Goal: Information Seeking & Learning: Learn about a topic

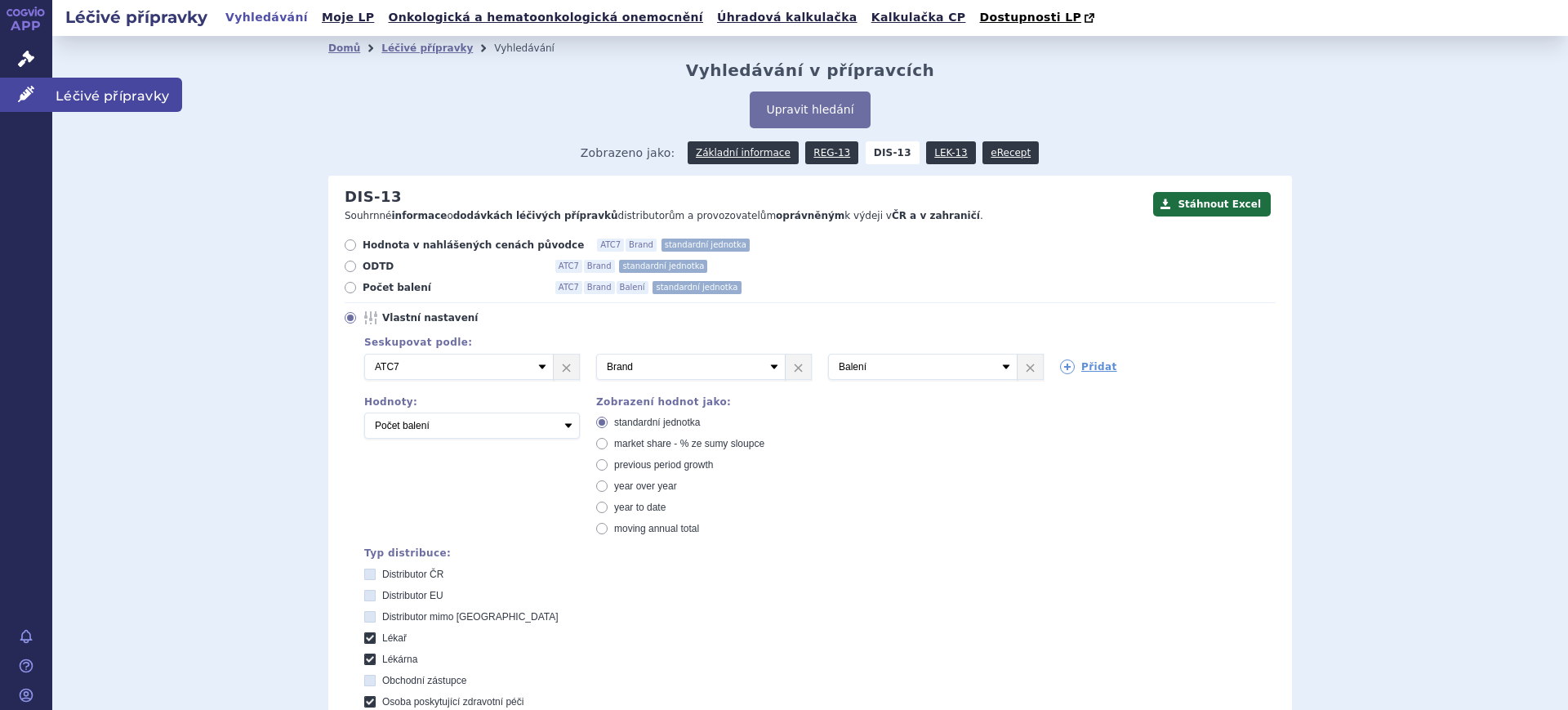
scroll to position [722, 0]
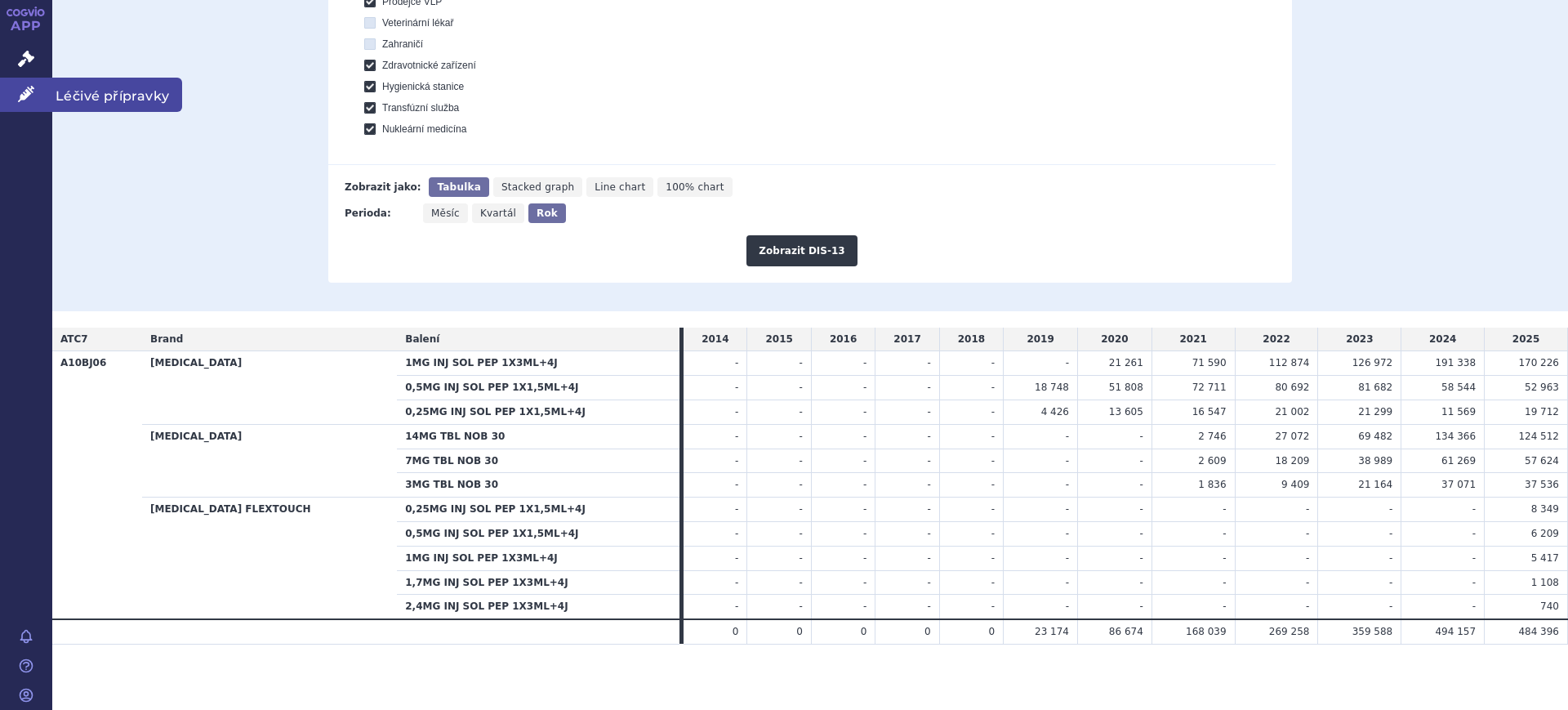
drag, startPoint x: 12, startPoint y: 89, endPoint x: 22, endPoint y: 89, distance: 10.0
click at [13, 89] on link "Léčivé přípravky" at bounding box center [26, 95] width 52 height 35
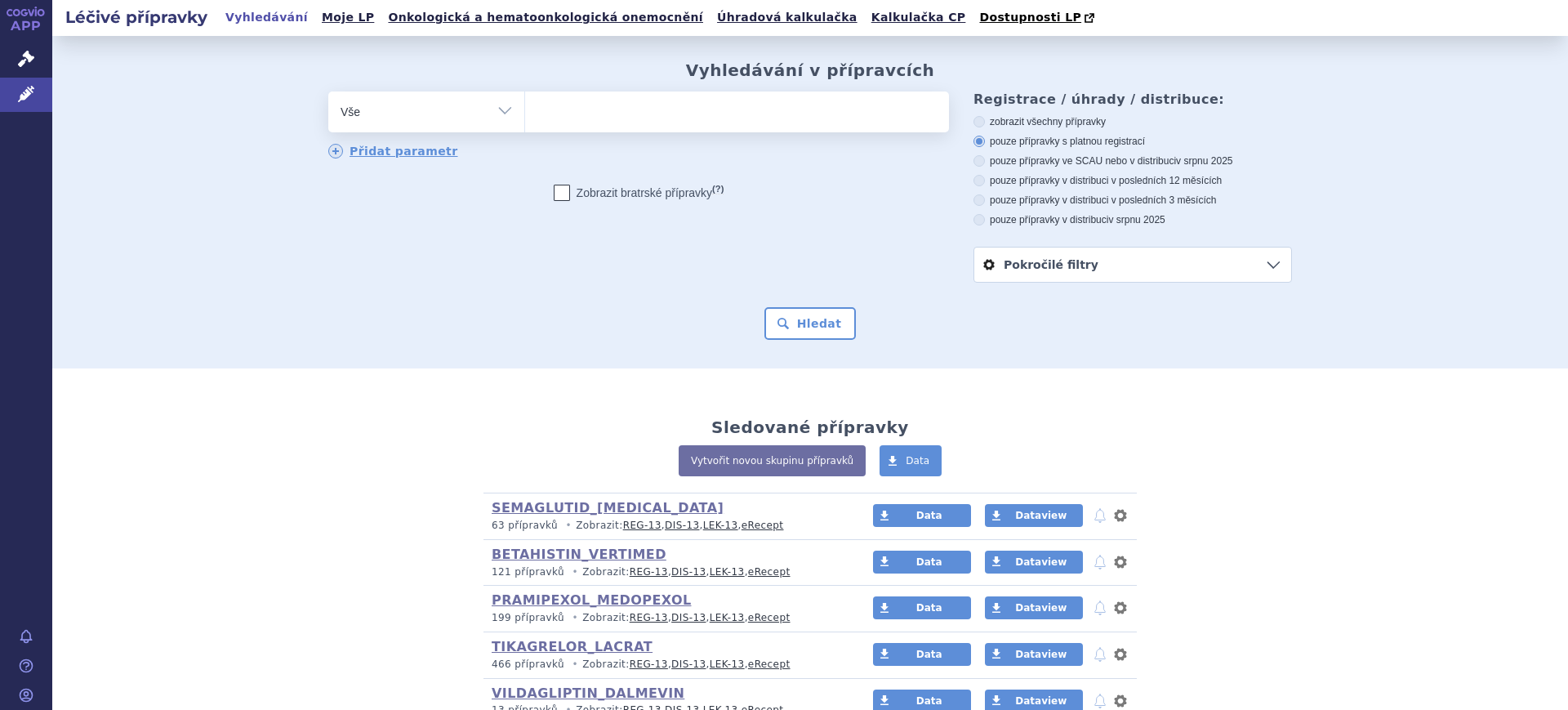
click at [365, 111] on select "Vše Přípravek/SUKL kód MAH VPOIS ATC/Aktivní látka Léková forma Síla" at bounding box center [427, 110] width 196 height 37
select select "filter-product"
click at [329, 92] on select "Vše Přípravek/SUKL kód MAH VPOIS ATC/Aktivní látka Léková forma Síla" at bounding box center [427, 110] width 196 height 37
click at [651, 125] on ul at bounding box center [737, 109] width 424 height 35
click at [525, 125] on select at bounding box center [524, 111] width 1 height 41
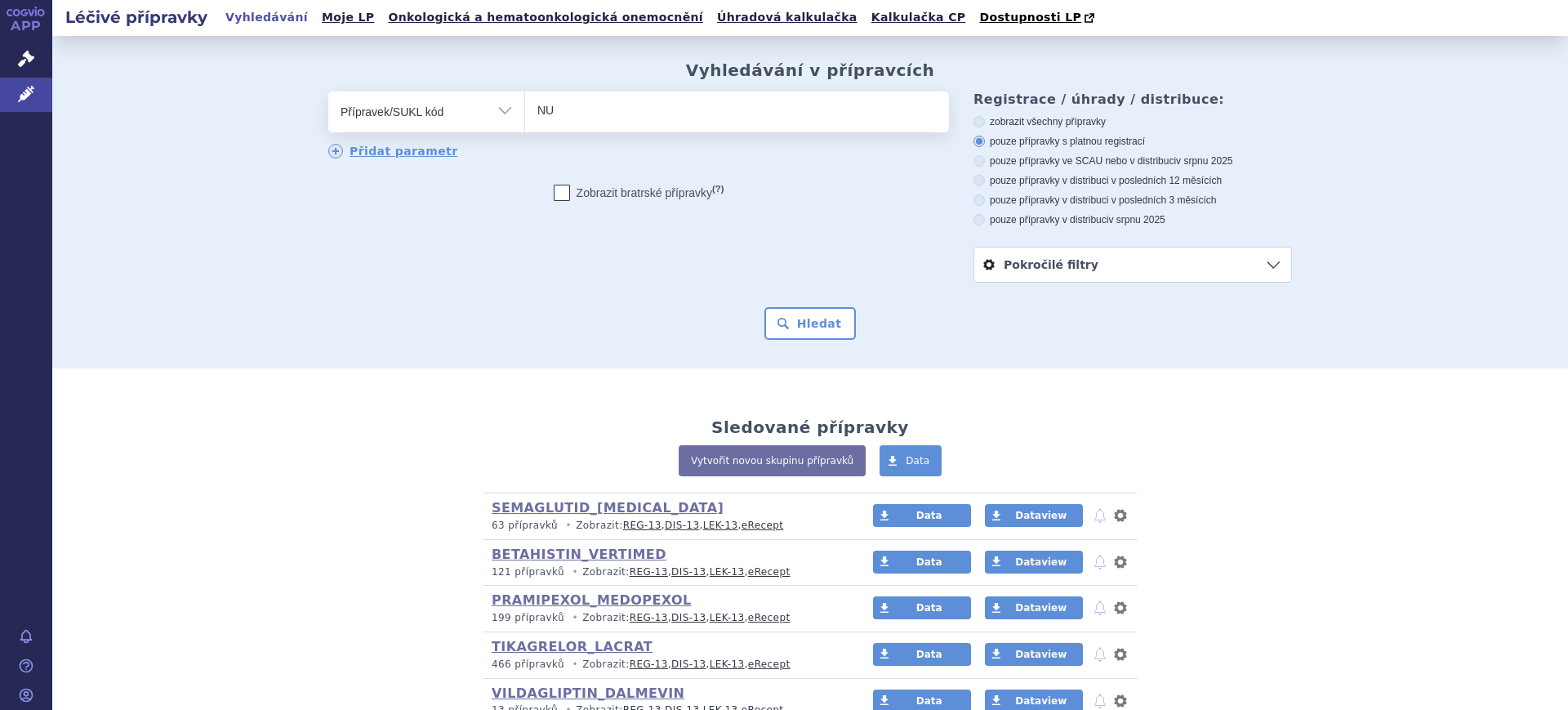
type input "N"
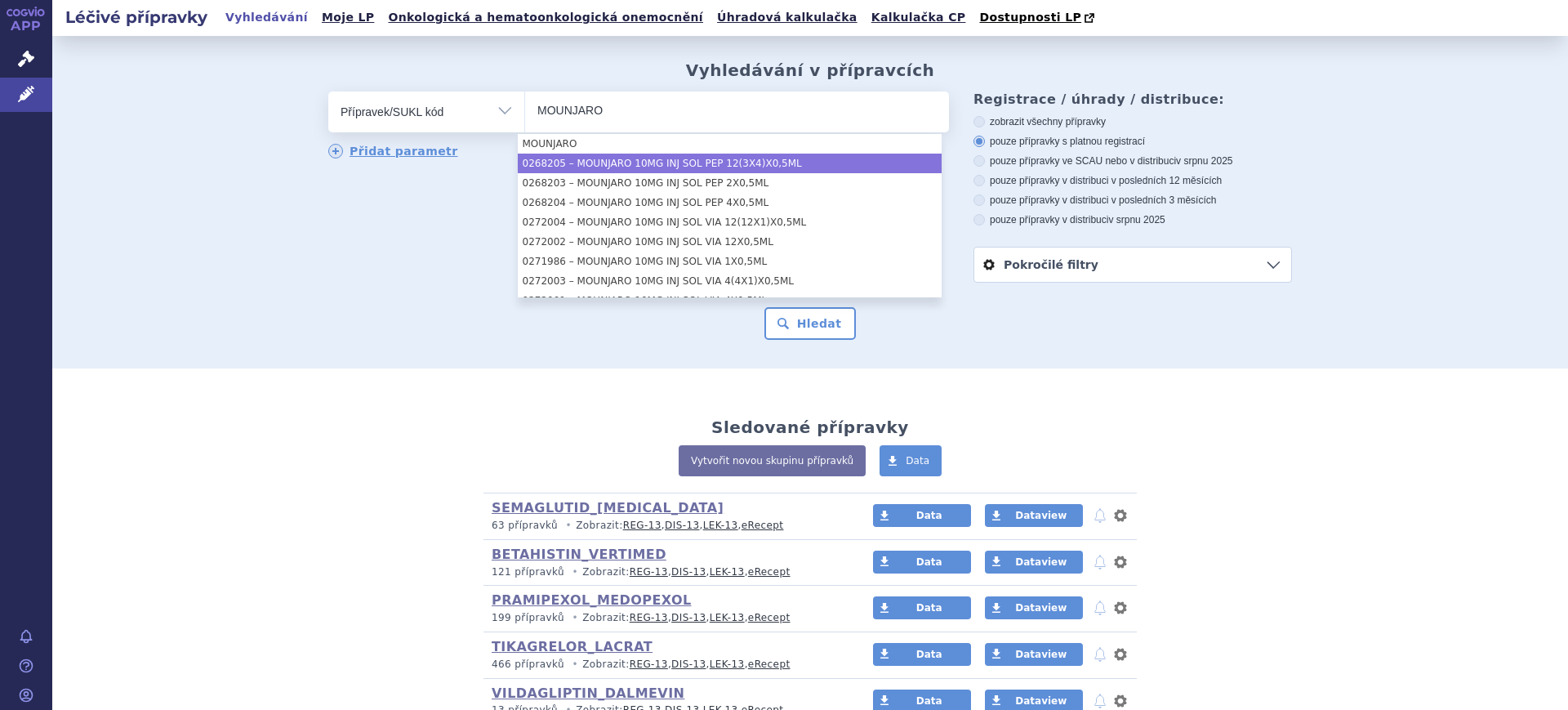
type input "MOUNJARO"
select select "8e1a6ca1-fc8e-4bd9-bbf8-85534a43f92c"
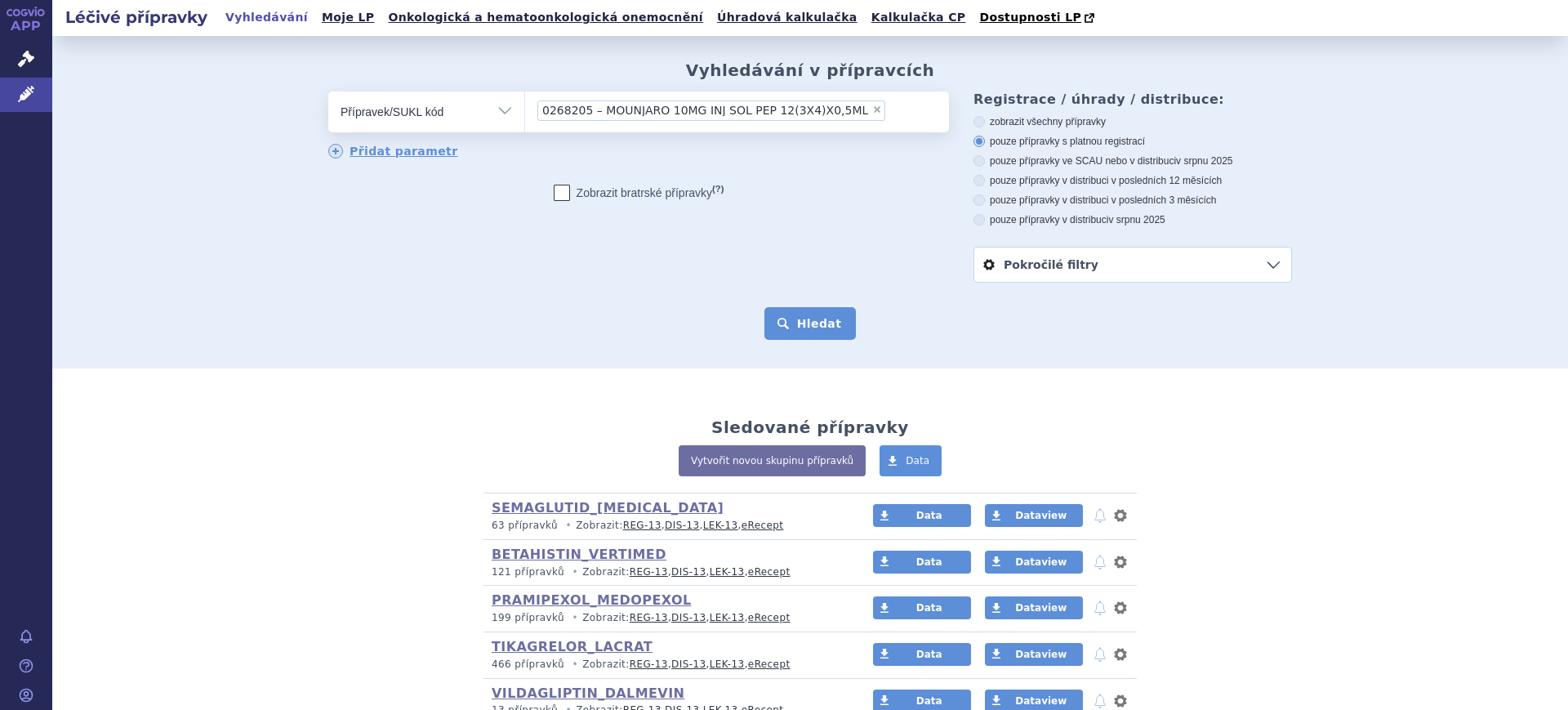
click at [805, 320] on button "Hledat" at bounding box center [811, 324] width 92 height 33
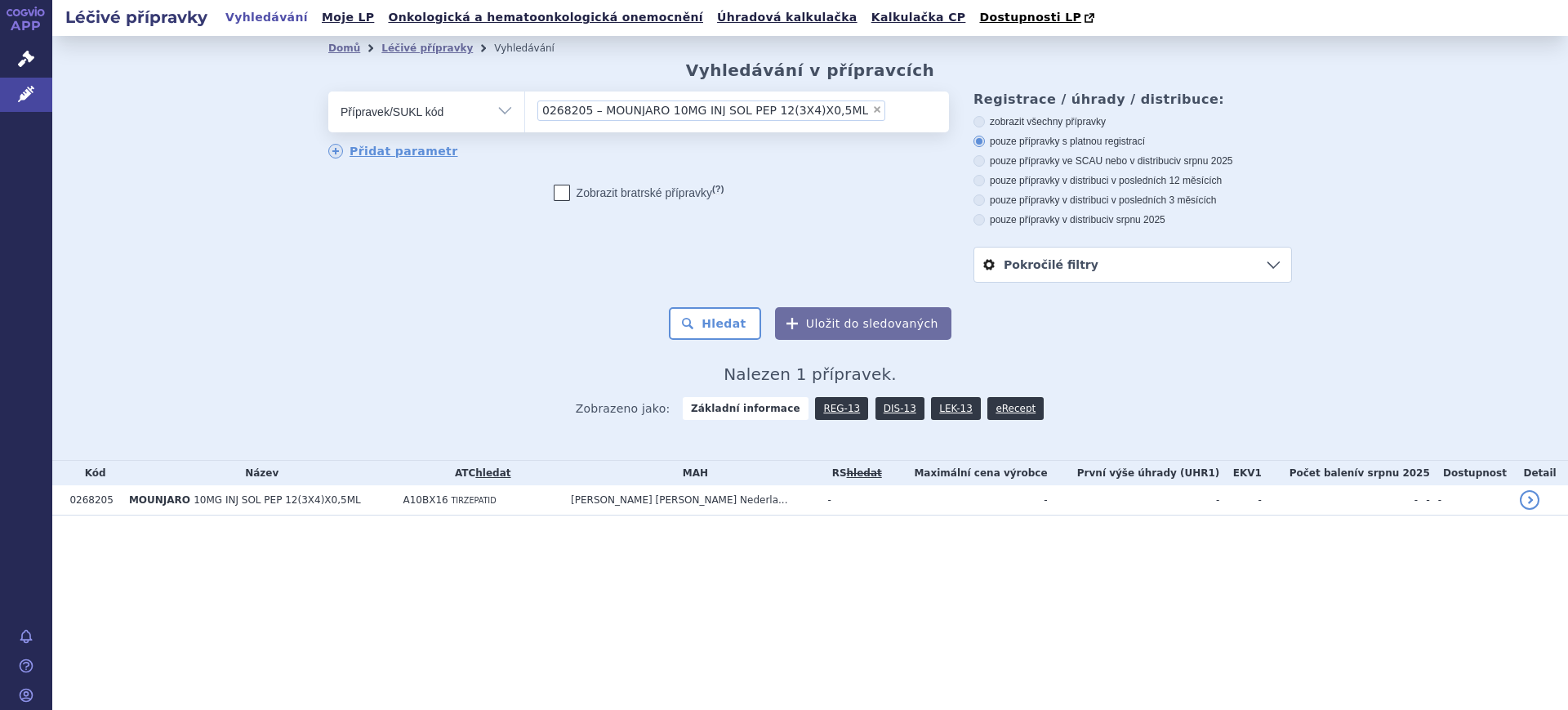
click at [490, 105] on select "Vše Přípravek/SUKL kód MAH VPOIS ATC/Aktivní látka Léková forma Síla" at bounding box center [427, 110] width 196 height 37
select select "filter-atc-group"
click at [329, 92] on select "Vše Přípravek/SUKL kód MAH VPOIS ATC/Aktivní látka Léková forma Síla" at bounding box center [427, 110] width 196 height 37
click at [615, 127] on span at bounding box center [737, 112] width 424 height 41
click at [525, 127] on select at bounding box center [524, 111] width 1 height 41
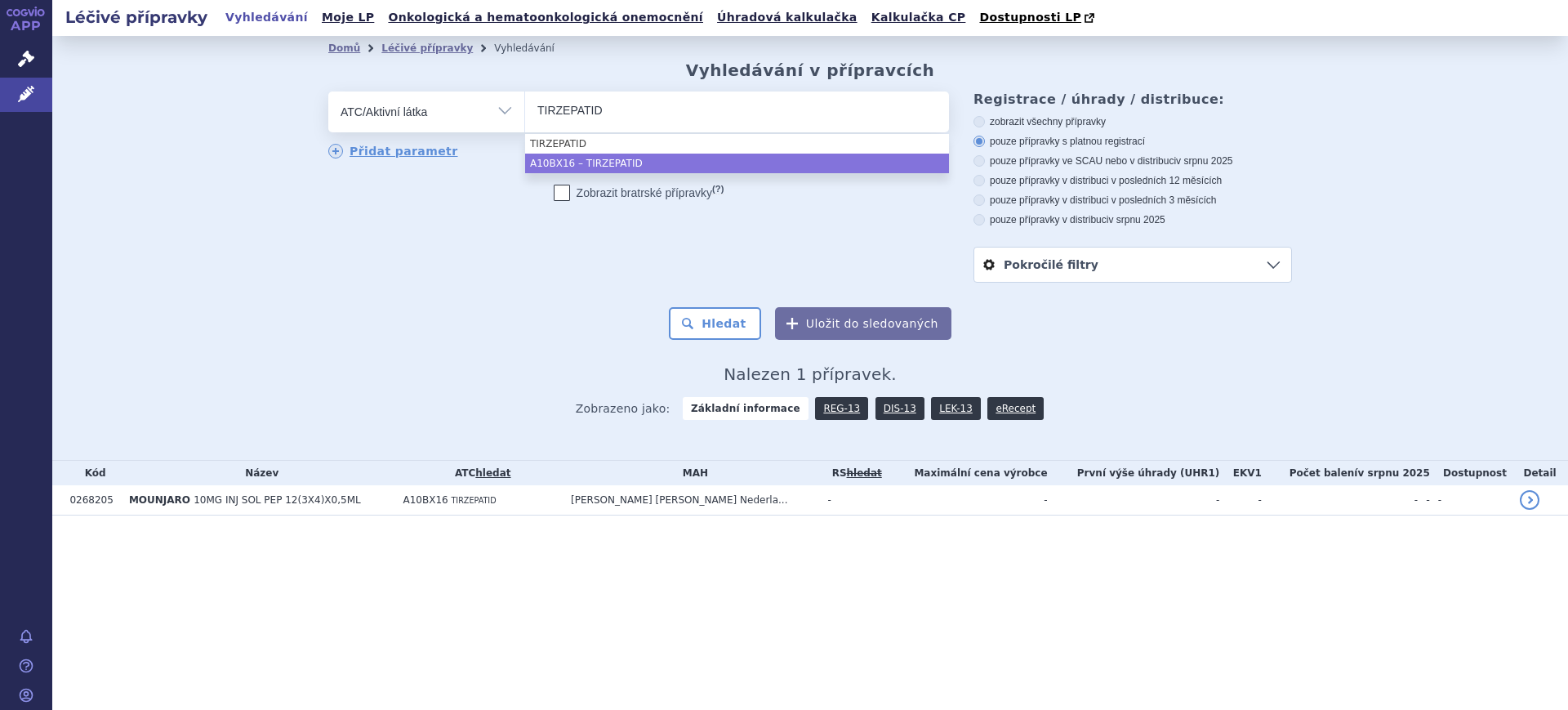
type input "TIRZEPATID"
select select "A10BX16"
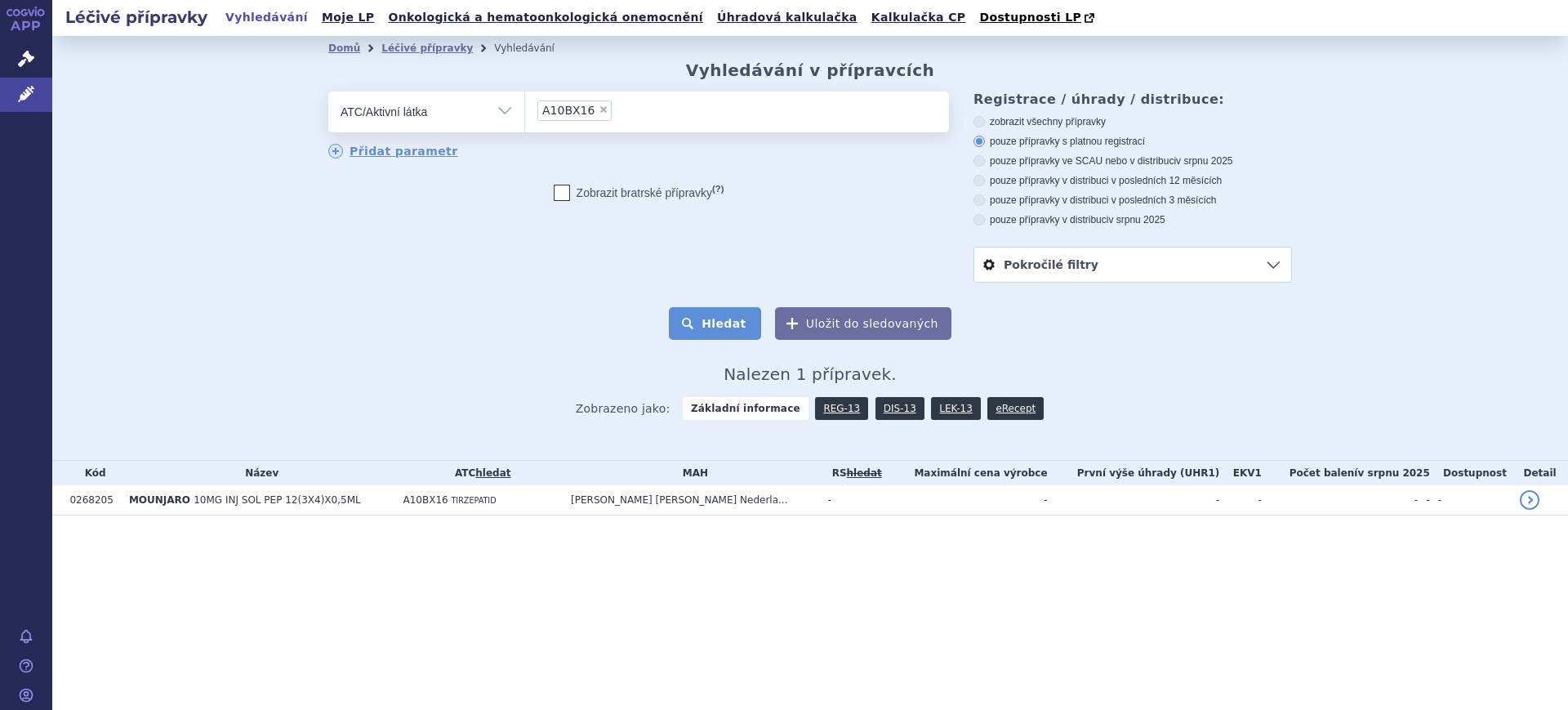
click at [723, 322] on button "Hledat" at bounding box center [715, 324] width 92 height 33
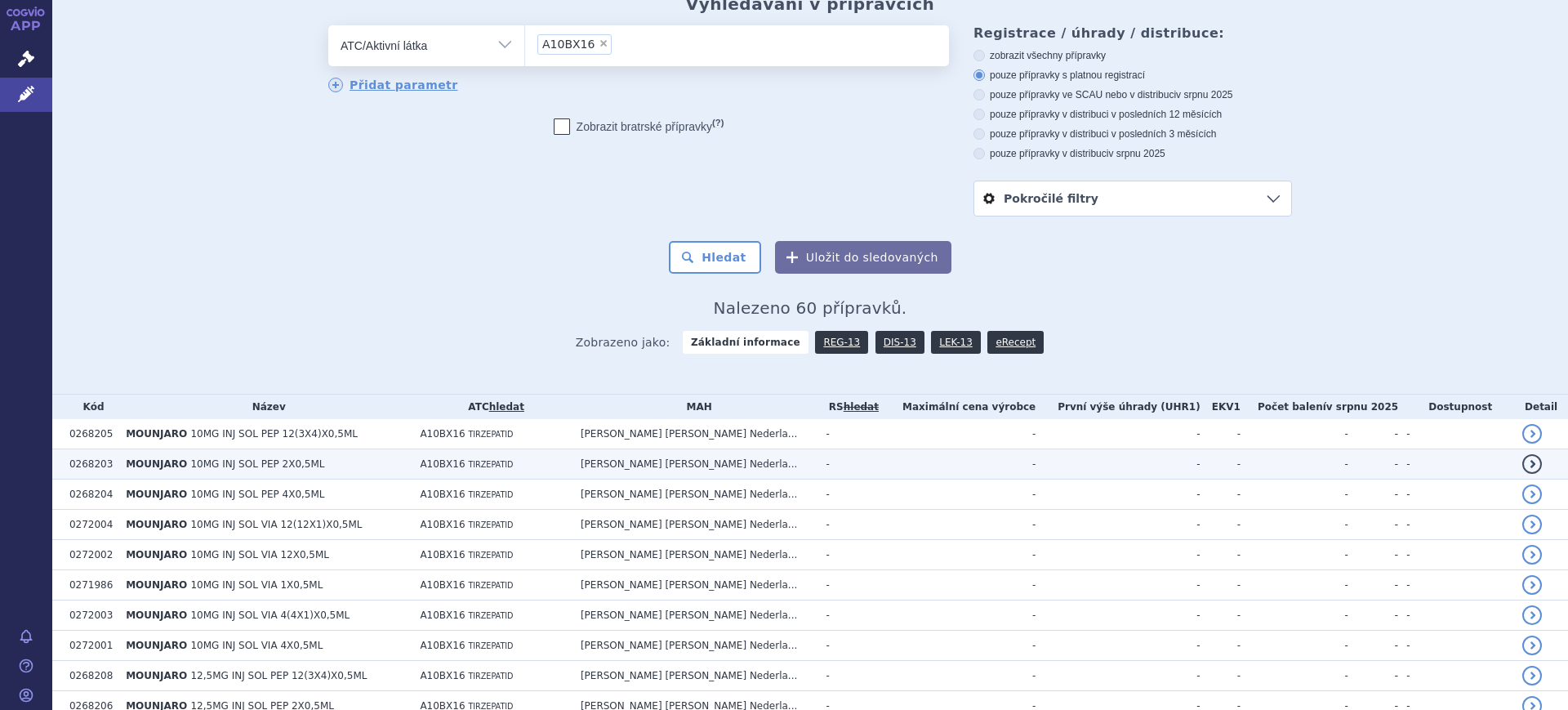
scroll to position [102, 0]
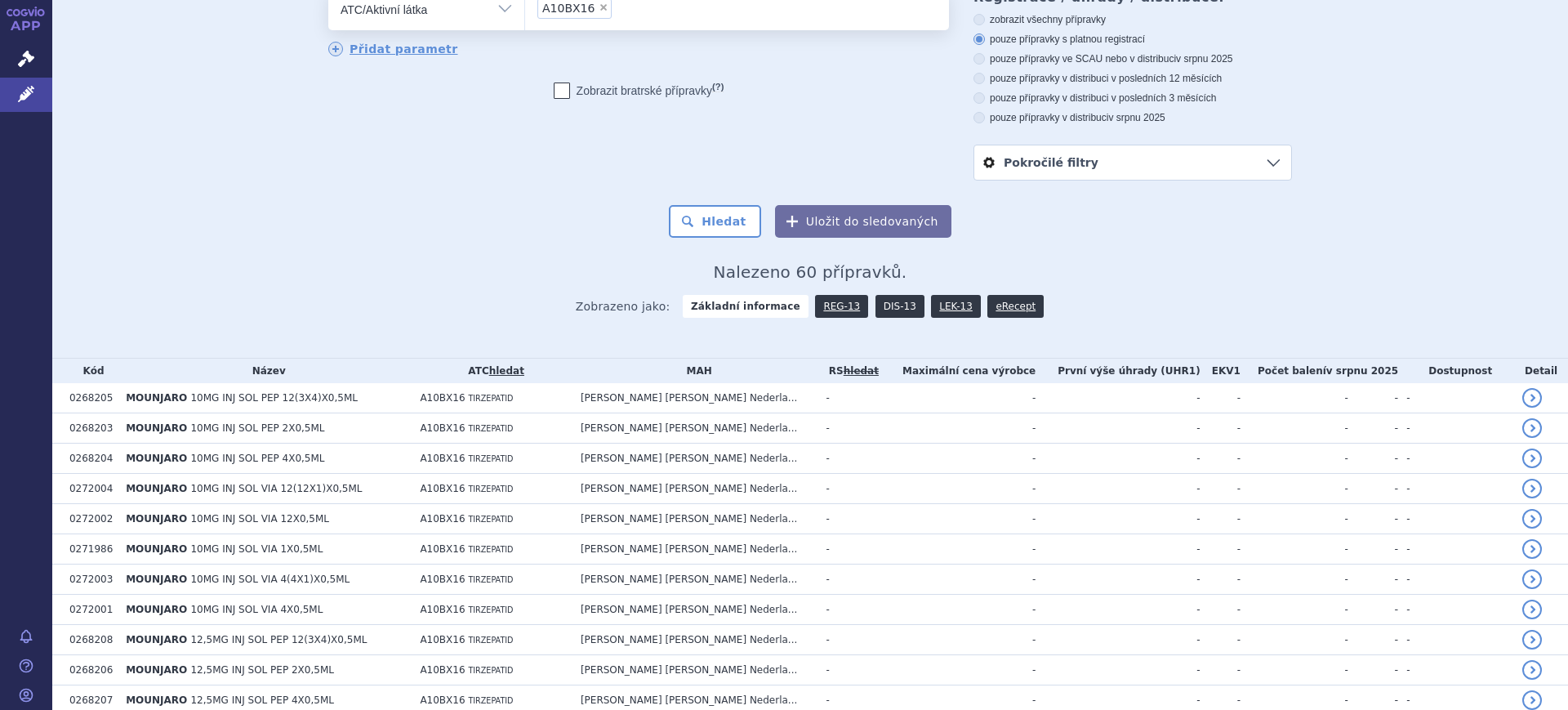
click at [878, 305] on link "DIS-13" at bounding box center [900, 306] width 49 height 23
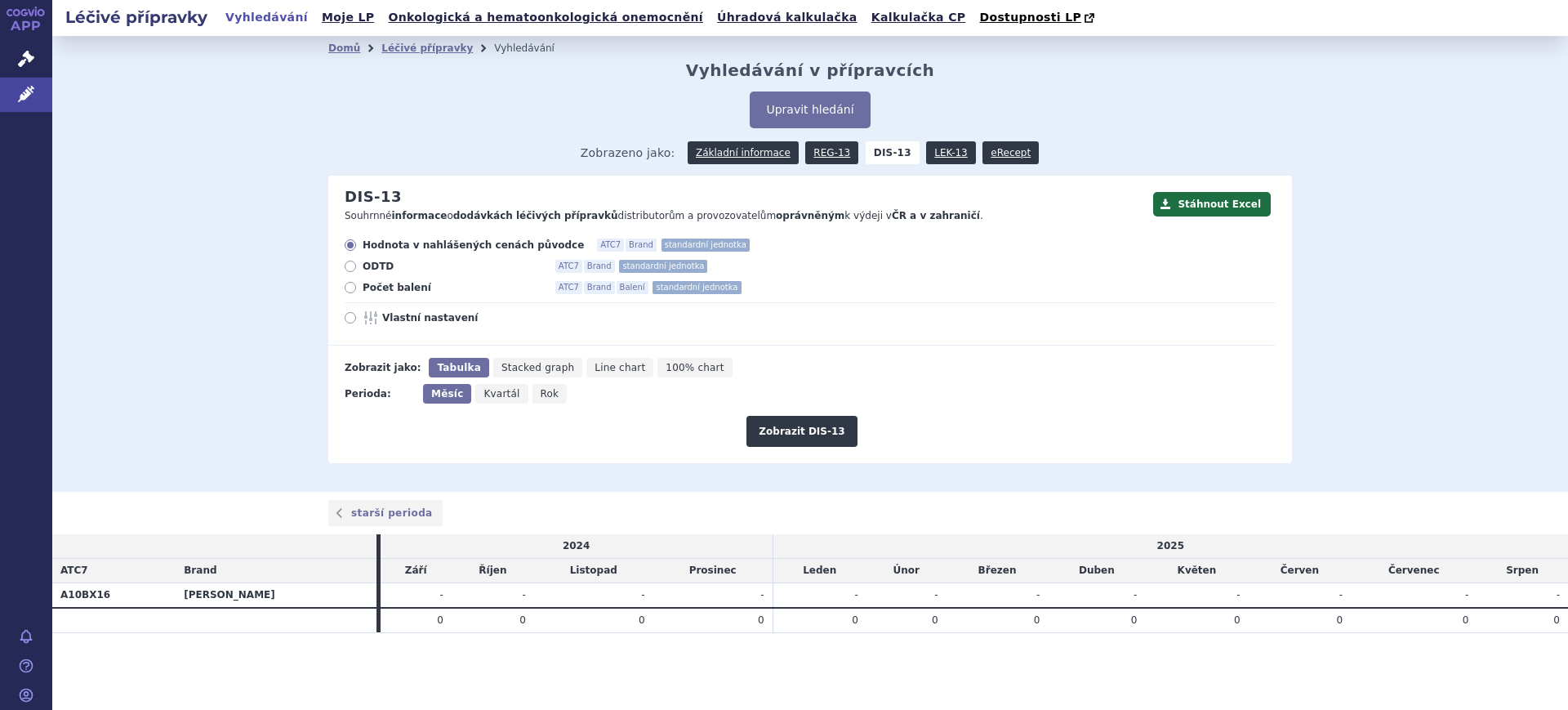
click at [549, 385] on icon "Rok" at bounding box center [550, 394] width 35 height 20
click at [543, 385] on input "Rok" at bounding box center [537, 389] width 11 height 11
radio input "true"
click at [795, 438] on button "Zobrazit DIS-13" at bounding box center [802, 432] width 110 height 31
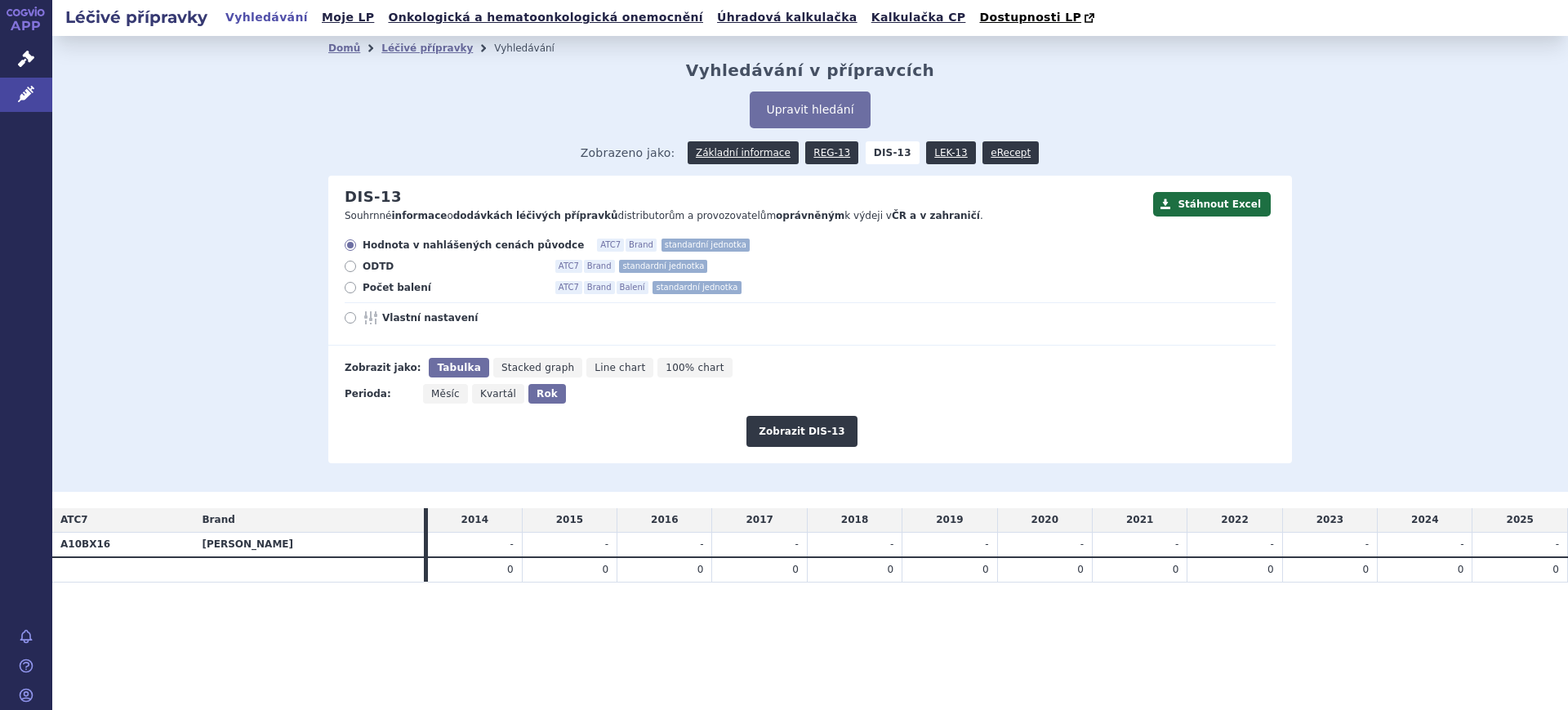
click at [408, 321] on span "Vlastní nastavení" at bounding box center [472, 318] width 180 height 13
click at [357, 321] on input "Vlastní nastavení" at bounding box center [351, 320] width 11 height 11
radio input "true"
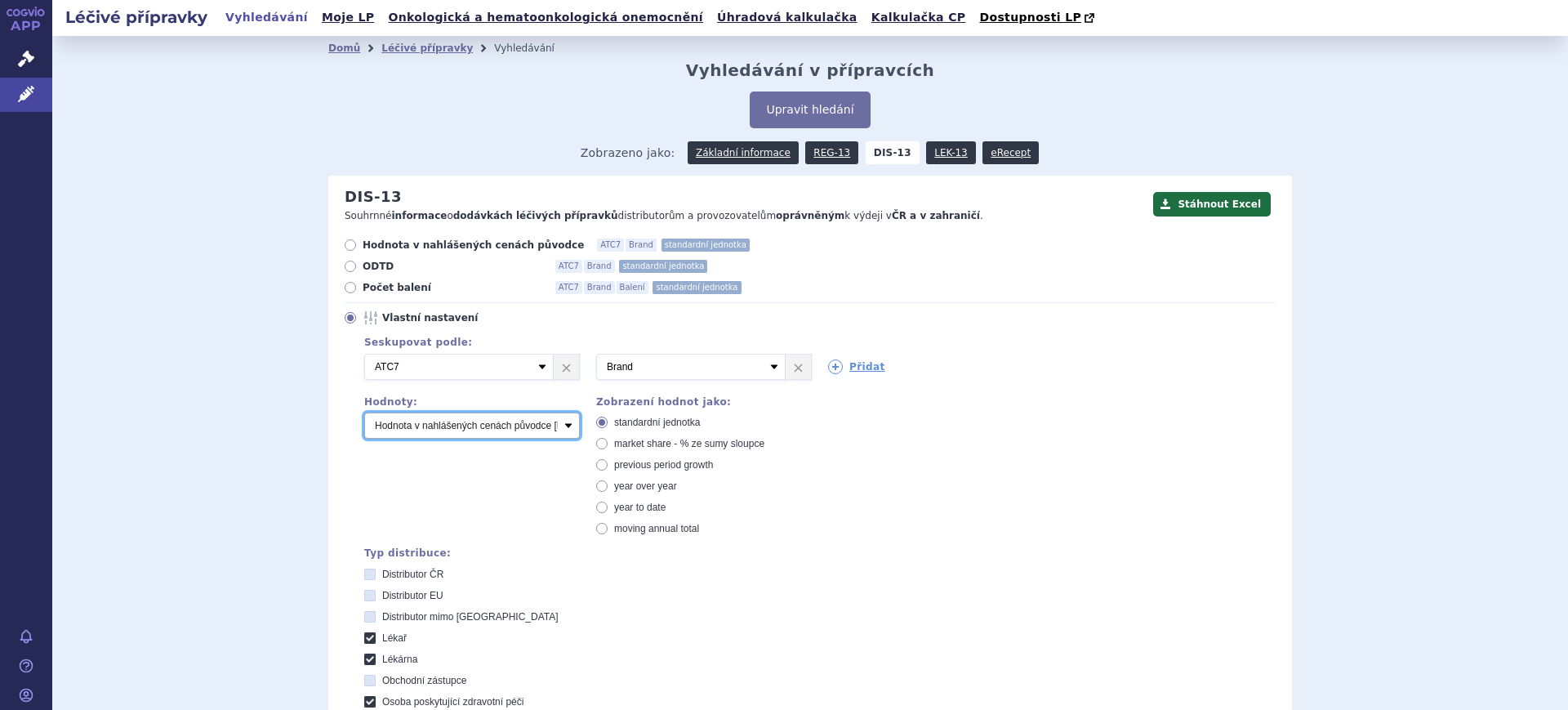
click at [444, 428] on select "Počet balení Hodnota v nahlášených cenách původce [DIS-13] Hodnota v maximálníc…" at bounding box center [472, 426] width 216 height 26
select select "packages"
click at [364, 413] on select "Počet balení Hodnota v nahlášených cenách původce [DIS-13] Hodnota v maximálníc…" at bounding box center [472, 426] width 216 height 26
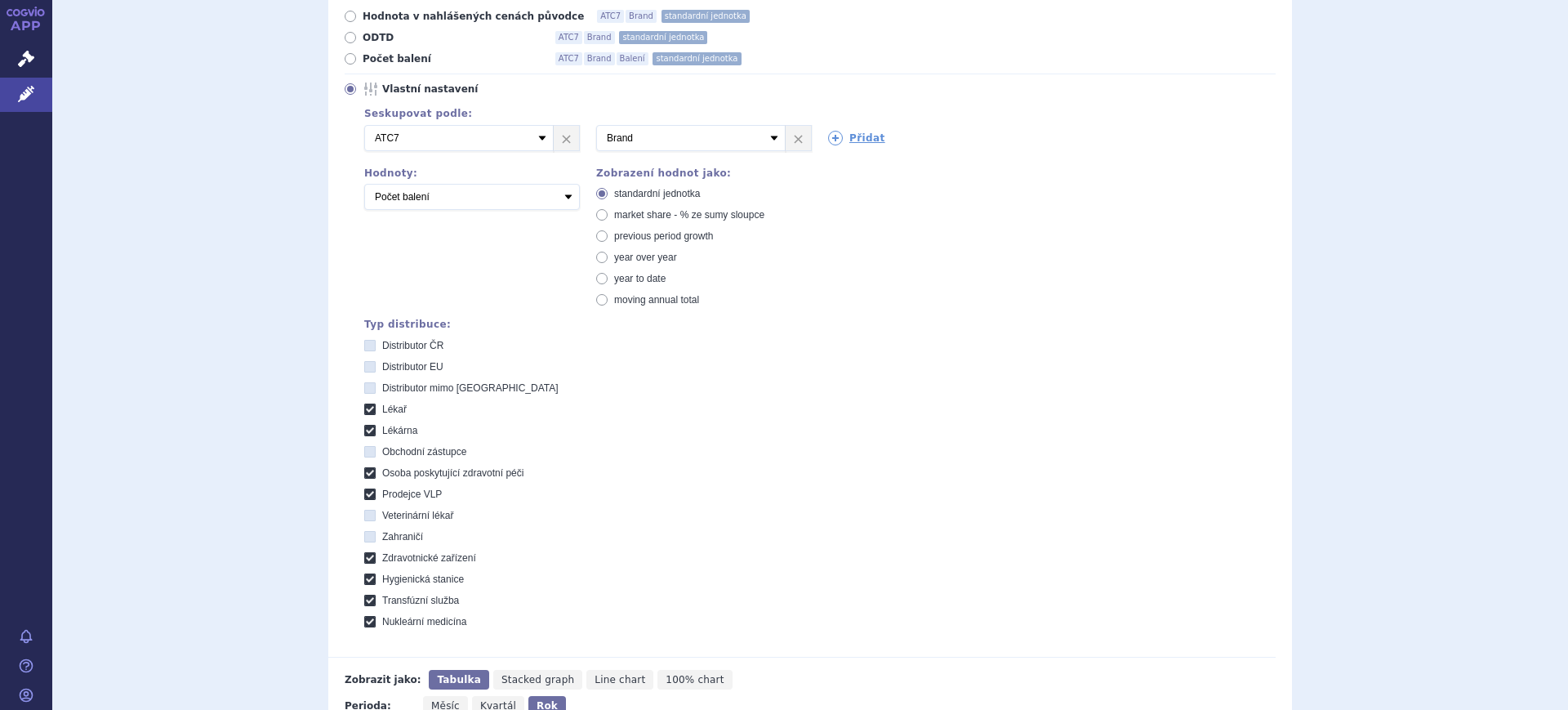
scroll to position [479, 0]
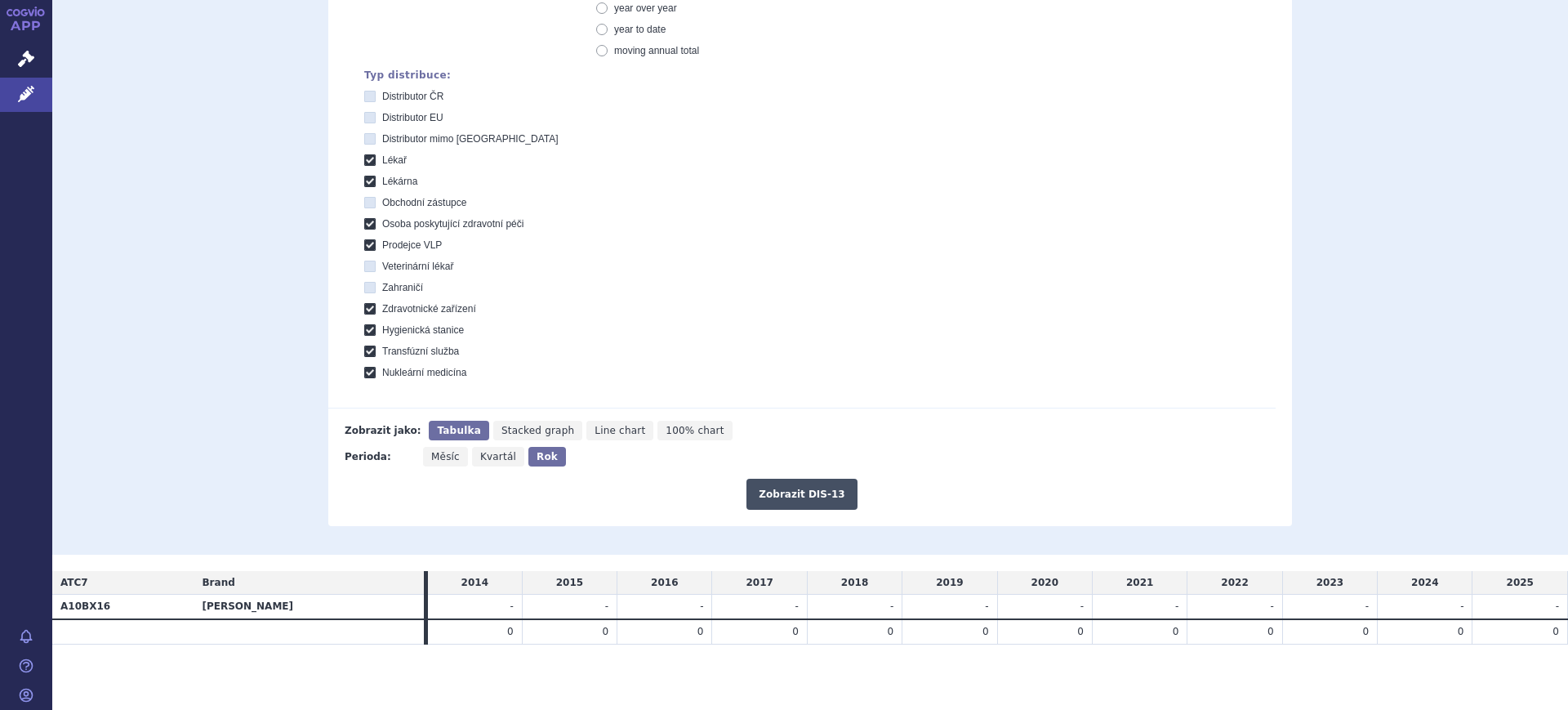
click at [767, 492] on button "Zobrazit DIS-13" at bounding box center [802, 494] width 110 height 31
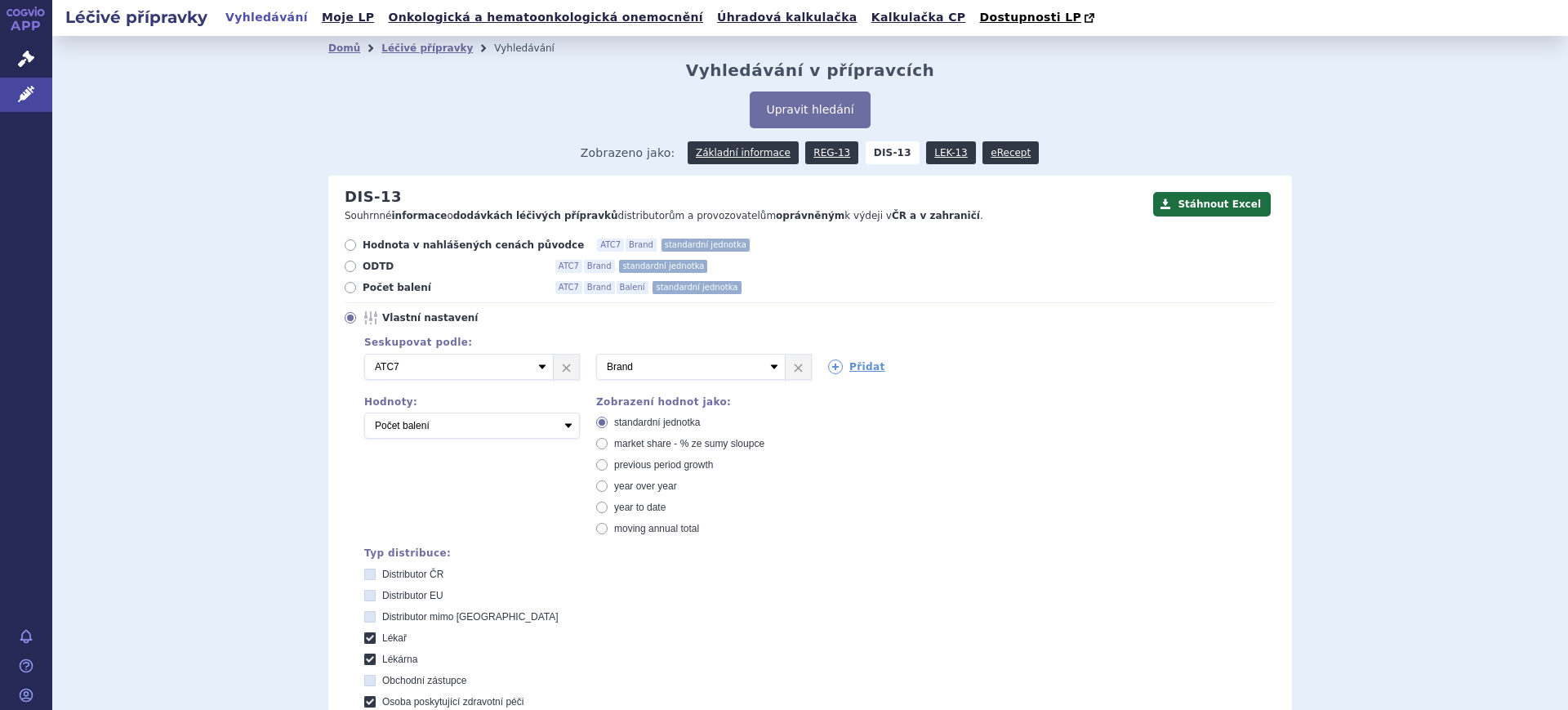
scroll to position [479, 0]
